Goal: Browse casually

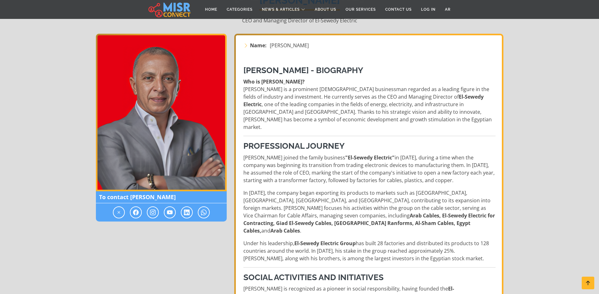
scroll to position [38, 0]
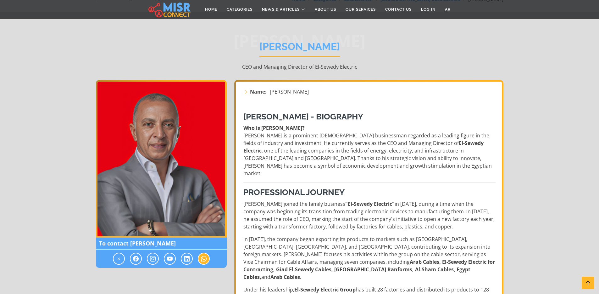
click at [200, 259] on span at bounding box center [204, 258] width 12 height 12
click at [204, 258] on icon at bounding box center [204, 259] width 6 height 8
click at [204, 257] on icon at bounding box center [204, 259] width 6 height 8
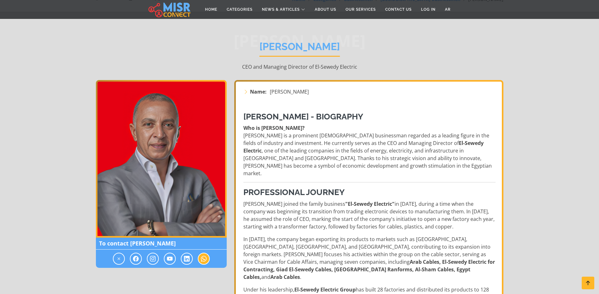
click at [204, 257] on icon at bounding box center [204, 259] width 6 height 8
click at [139, 261] on span at bounding box center [136, 258] width 12 height 12
click at [153, 256] on icon at bounding box center [153, 259] width 6 height 8
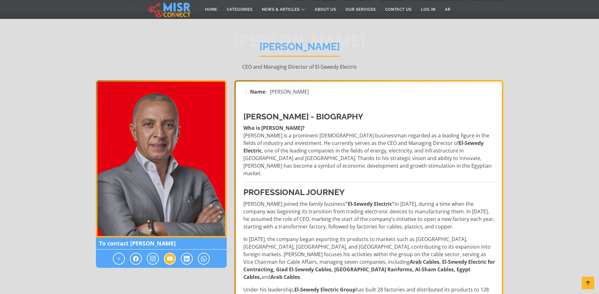
click at [172, 256] on icon at bounding box center [170, 259] width 6 height 8
click at [188, 258] on icon at bounding box center [187, 259] width 6 height 8
click at [188, 257] on icon at bounding box center [187, 259] width 6 height 8
click at [172, 154] on img at bounding box center [161, 158] width 131 height 157
